Goal: Transaction & Acquisition: Purchase product/service

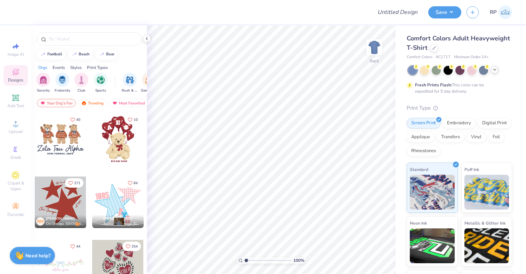
click at [492, 71] on icon at bounding box center [495, 70] width 6 height 6
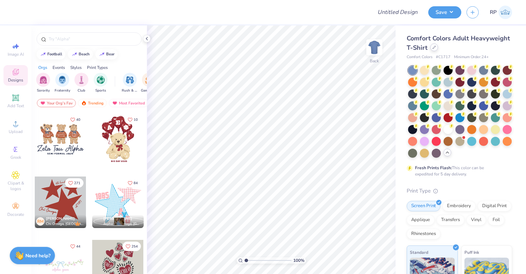
click at [431, 47] on div at bounding box center [434, 47] width 8 height 8
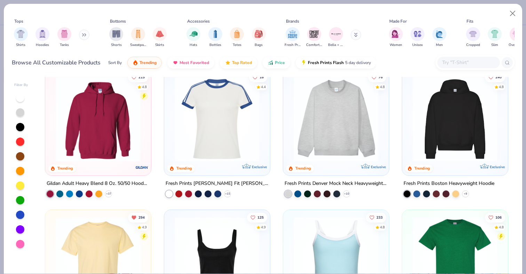
scroll to position [15, 0]
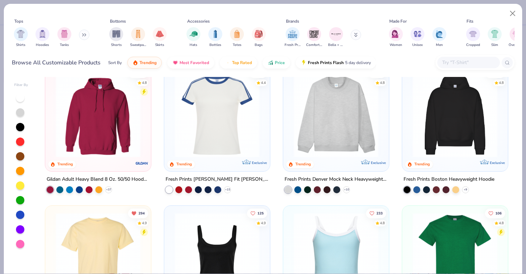
click at [230, 127] on img at bounding box center [217, 114] width 92 height 85
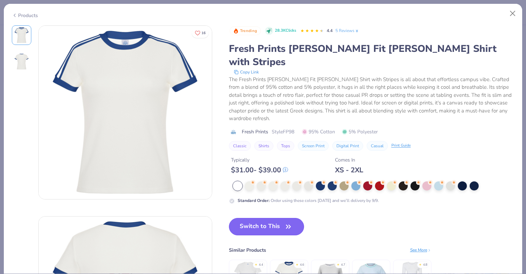
click at [268, 218] on button "Switch to This" at bounding box center [266, 226] width 75 height 17
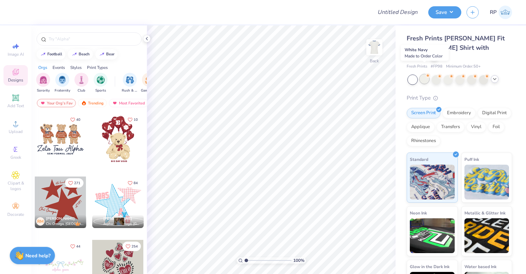
click at [427, 74] on div at bounding box center [424, 78] width 9 height 9
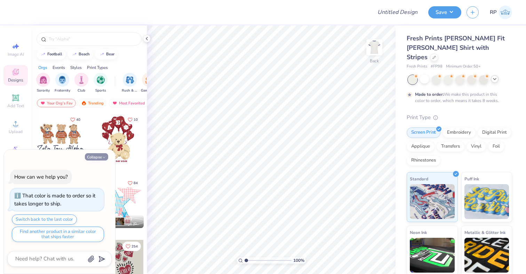
click at [93, 156] on button "Collapse" at bounding box center [96, 156] width 23 height 7
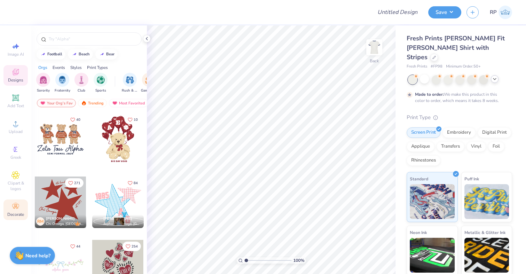
click at [16, 202] on icon at bounding box center [15, 206] width 8 height 8
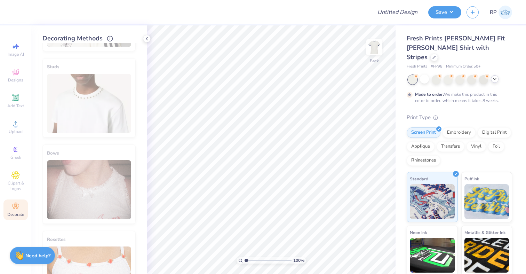
scroll to position [379, 0]
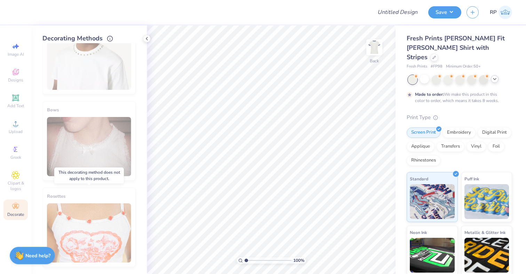
click at [115, 240] on div "Rosettes" at bounding box center [88, 227] width 93 height 79
click at [116, 157] on div "Bows" at bounding box center [88, 140] width 93 height 79
click at [426, 74] on div at bounding box center [424, 78] width 9 height 9
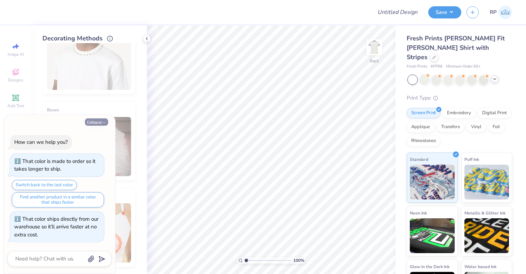
click at [95, 123] on button "Collapse" at bounding box center [96, 121] width 23 height 7
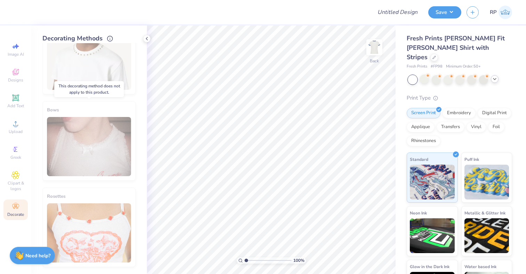
scroll to position [0, 0]
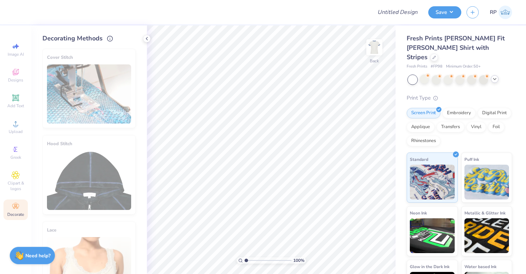
click at [467, 50] on div "Fresh Prints [PERSON_NAME] Fit [PERSON_NAME] Shirt with Stripes" at bounding box center [459, 48] width 105 height 28
click at [438, 53] on div at bounding box center [434, 57] width 8 height 8
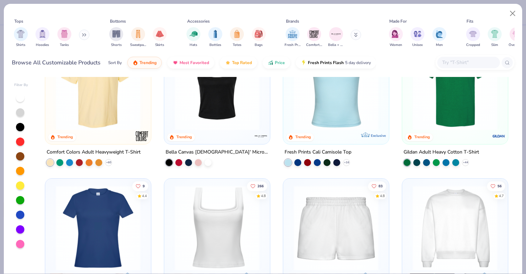
scroll to position [192, 0]
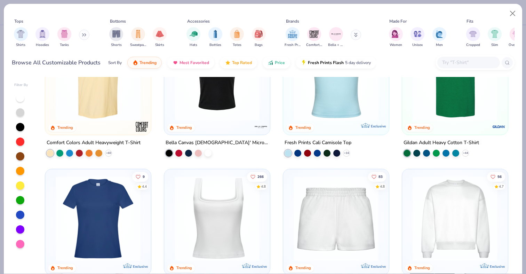
click at [329, 114] on img at bounding box center [336, 78] width 92 height 85
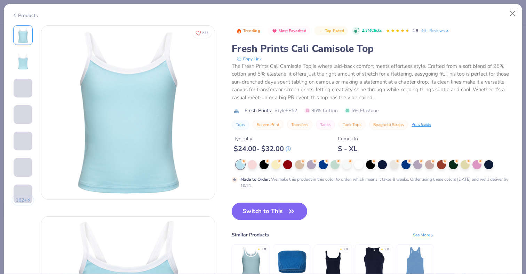
click at [279, 205] on button "Switch to This" at bounding box center [269, 210] width 75 height 17
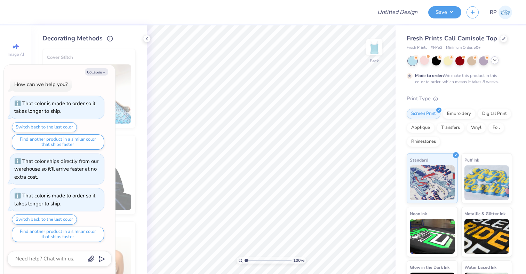
click at [98, 67] on div "Collapse How can we help you? That color is made to order so it takes longer to…" at bounding box center [59, 169] width 111 height 209
click at [101, 74] on button "Collapse" at bounding box center [96, 71] width 23 height 7
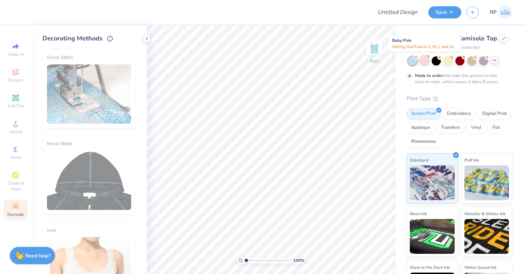
click at [422, 59] on div at bounding box center [424, 60] width 9 height 9
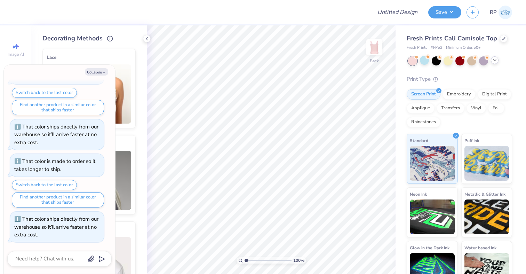
scroll to position [148, 0]
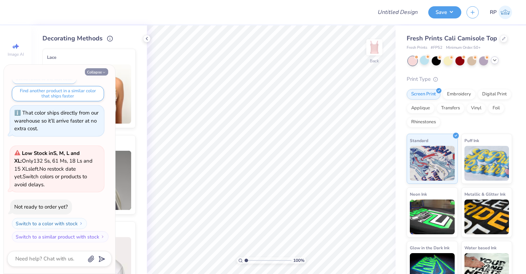
click at [99, 71] on button "Collapse" at bounding box center [96, 71] width 23 height 7
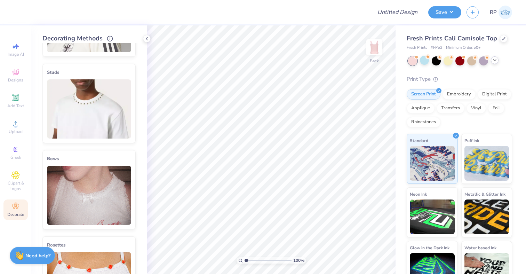
scroll to position [379, 0]
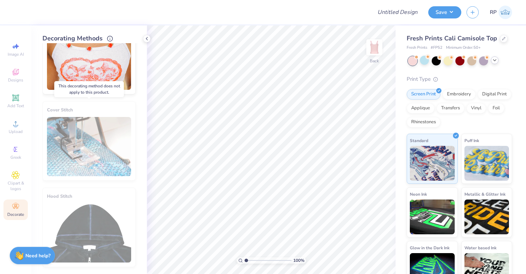
click at [115, 121] on div "Cover Stitch" at bounding box center [88, 140] width 93 height 79
click at [423, 63] on div at bounding box center [424, 60] width 9 height 9
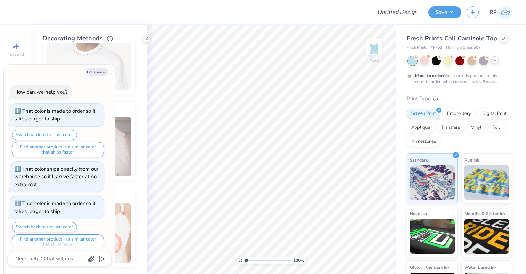
scroll to position [206, 0]
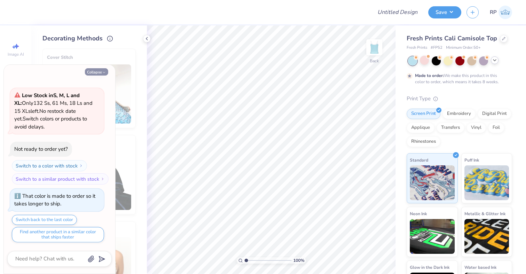
click at [103, 73] on icon "button" at bounding box center [104, 72] width 4 height 4
type textarea "x"
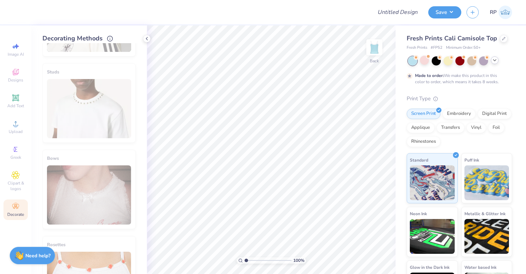
scroll to position [379, 0]
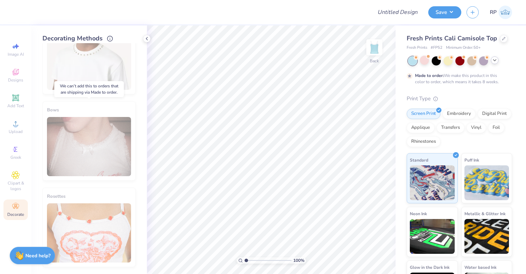
click at [102, 166] on div "Bows" at bounding box center [88, 140] width 93 height 79
click at [89, 204] on div "Rosettes" at bounding box center [88, 227] width 93 height 79
click at [147, 39] on icon at bounding box center [147, 39] width 6 height 6
